Goal: Information Seeking & Learning: Find specific fact

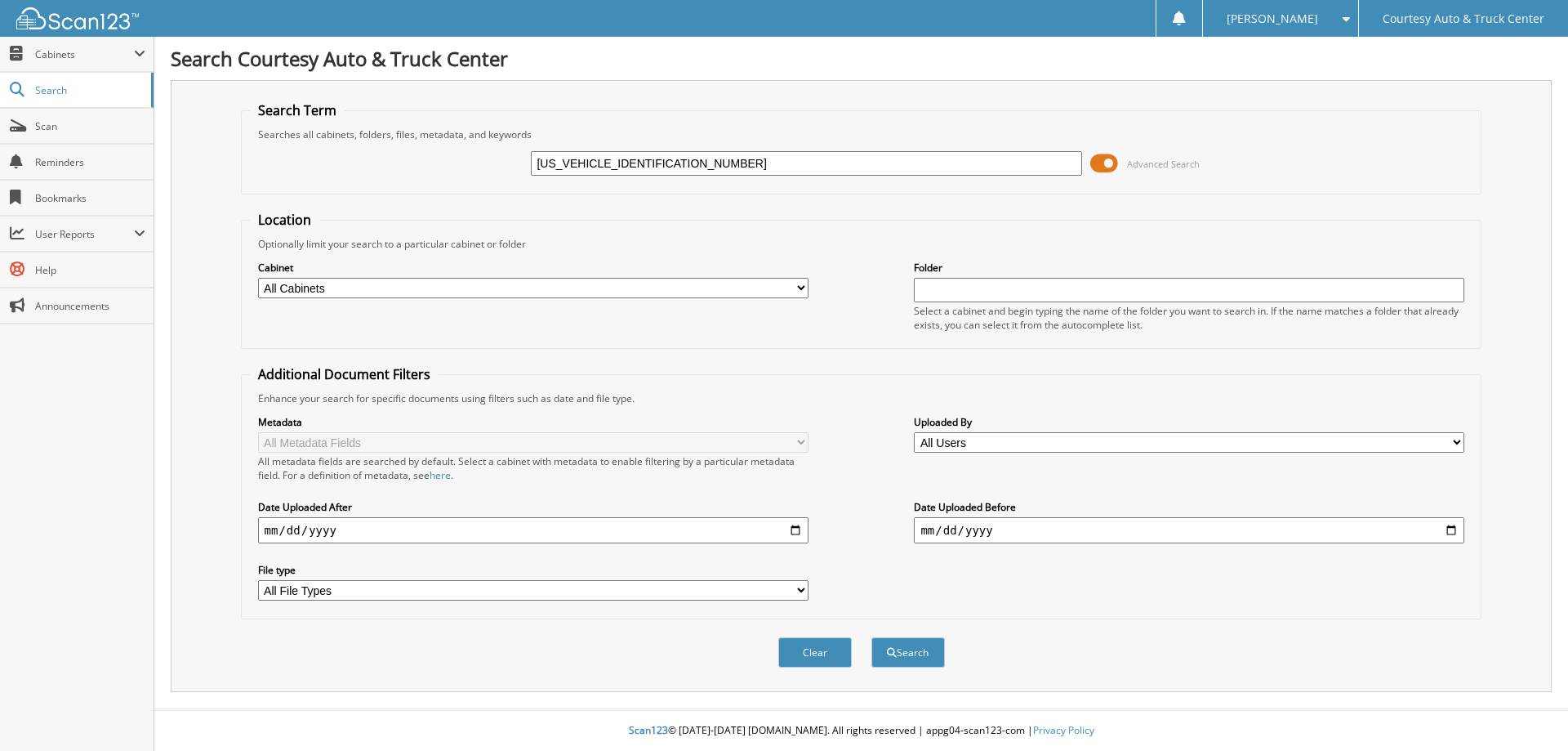
type input "[US_VEHICLE_IDENTIFICATION_NUMBER]"
click at [871, 637] on button "Search" at bounding box center [908, 652] width 74 height 30
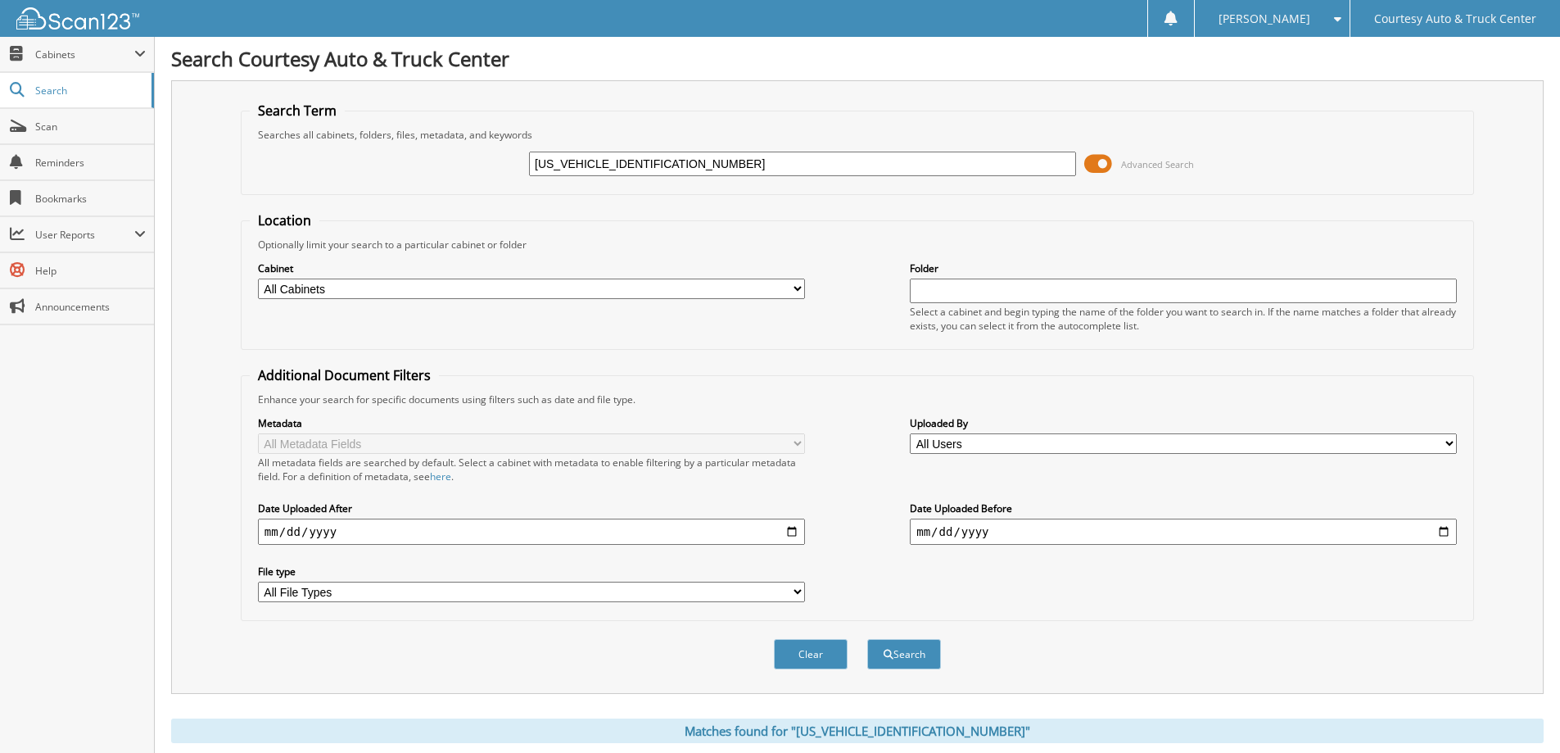
click at [1159, 161] on span "Advanced Search" at bounding box center [1157, 164] width 73 height 12
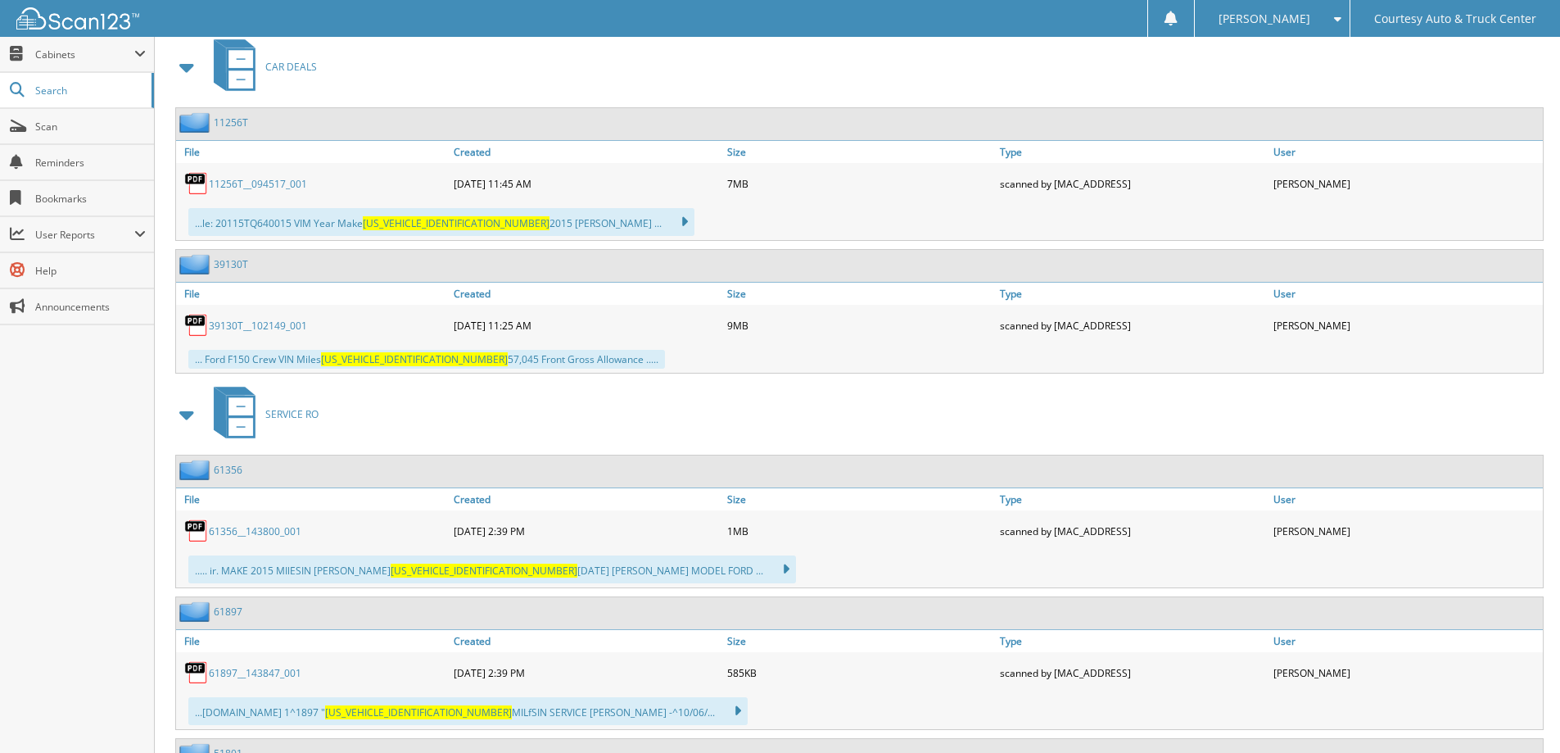
scroll to position [328, 0]
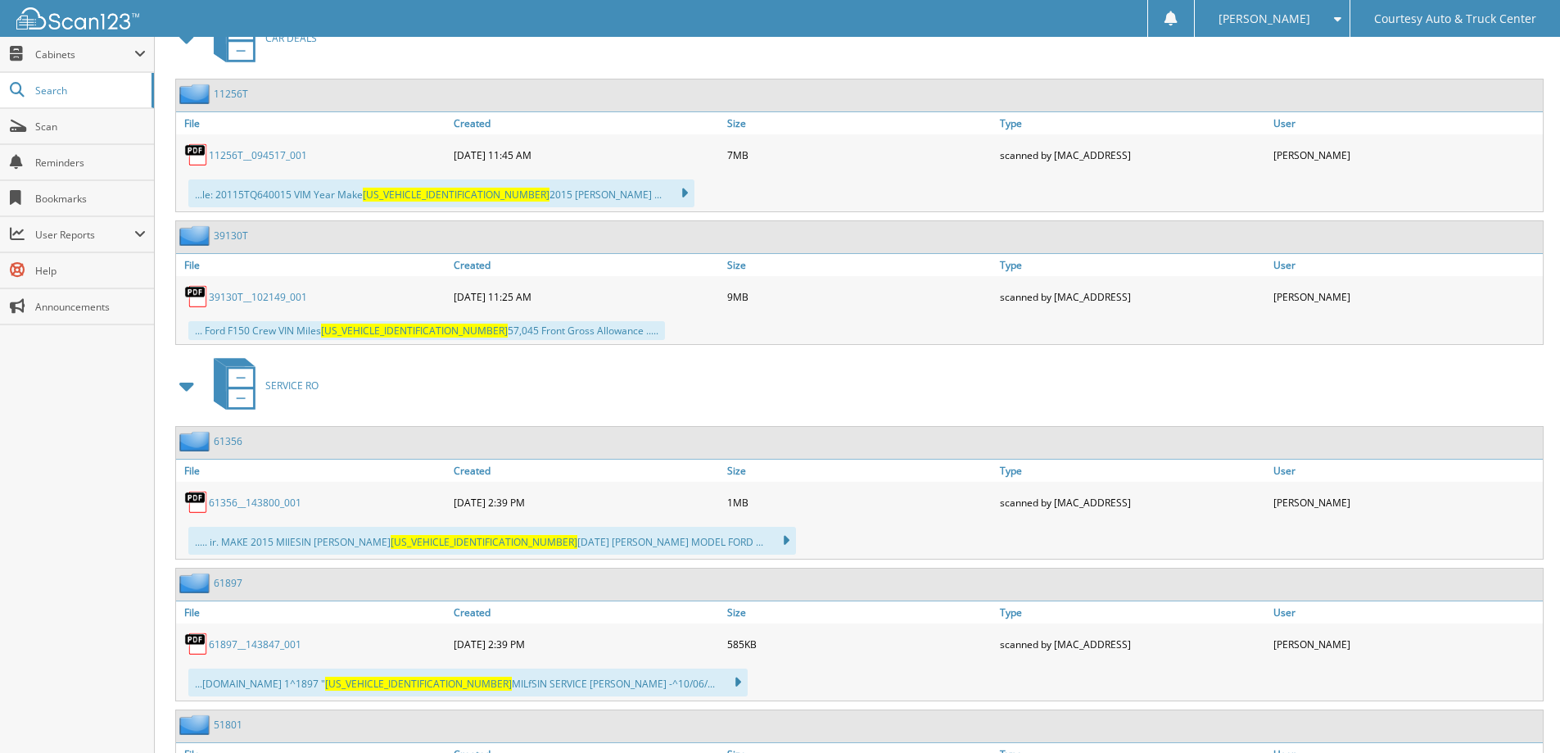
click at [231, 294] on link "39130T__102149_001" at bounding box center [258, 297] width 98 height 14
click at [251, 153] on link "11256T__094517_001" at bounding box center [258, 155] width 98 height 14
